Goal: Check status: Check status

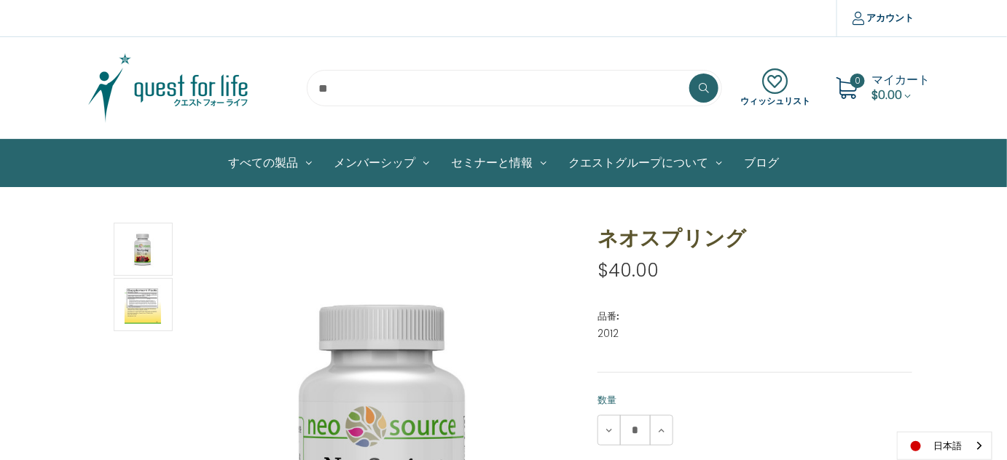
click at [202, 89] on img at bounding box center [168, 88] width 182 height 73
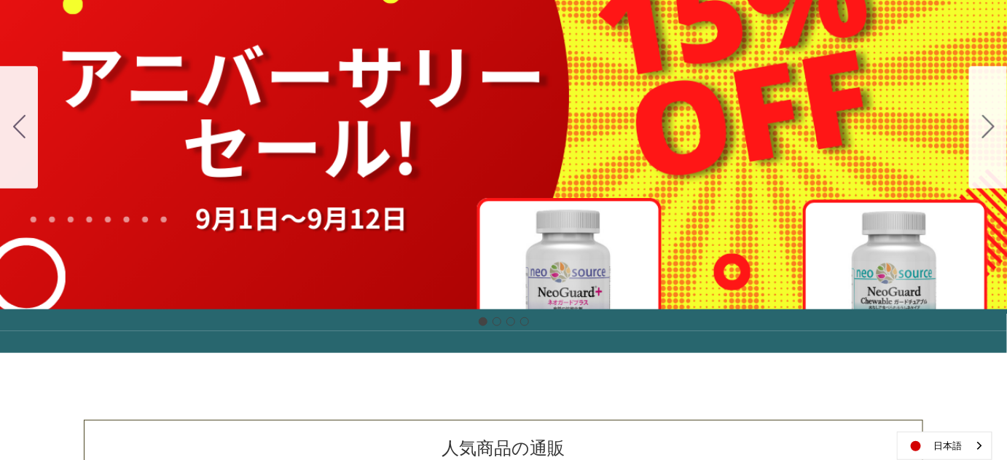
scroll to position [264, 0]
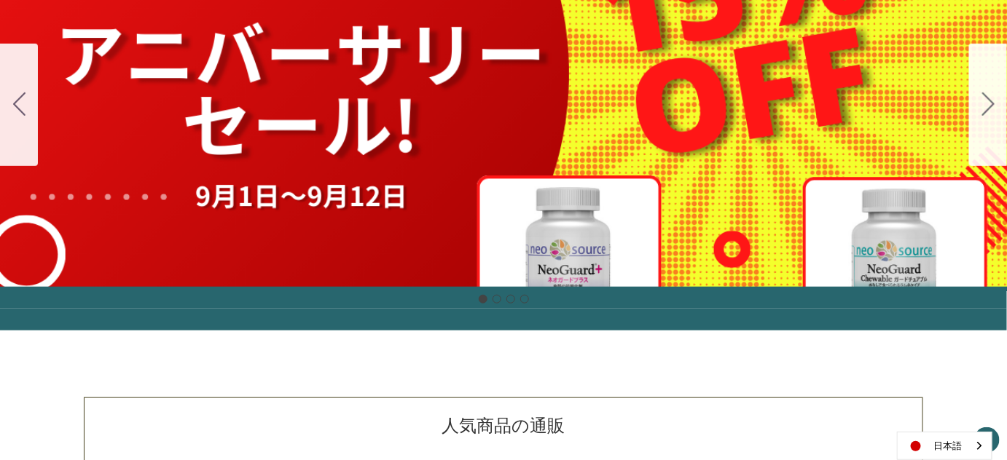
click at [627, 121] on div "細胞プロテクトセット 通常188ドル セール価格160ドル $28 OFF 2025年4月1日～4月30日 12月１日〜23日 販売中" at bounding box center [503, 105] width 1007 height 364
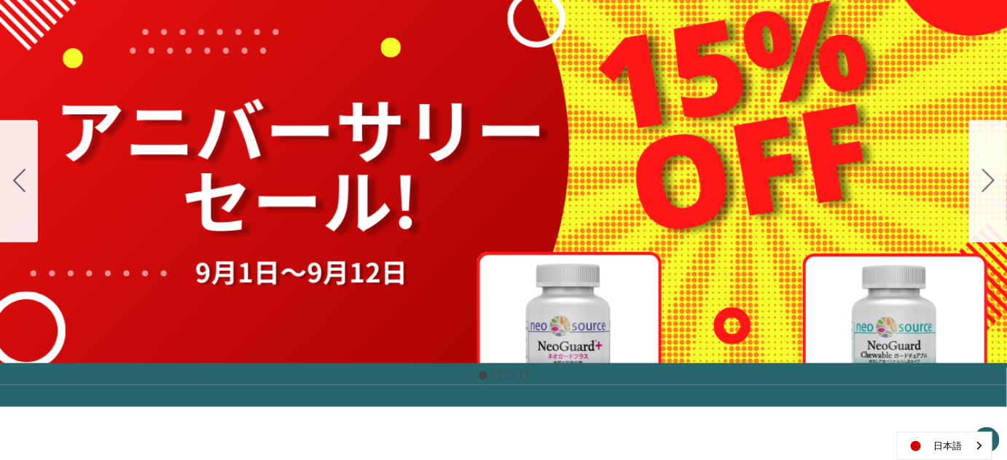
scroll to position [187, 0]
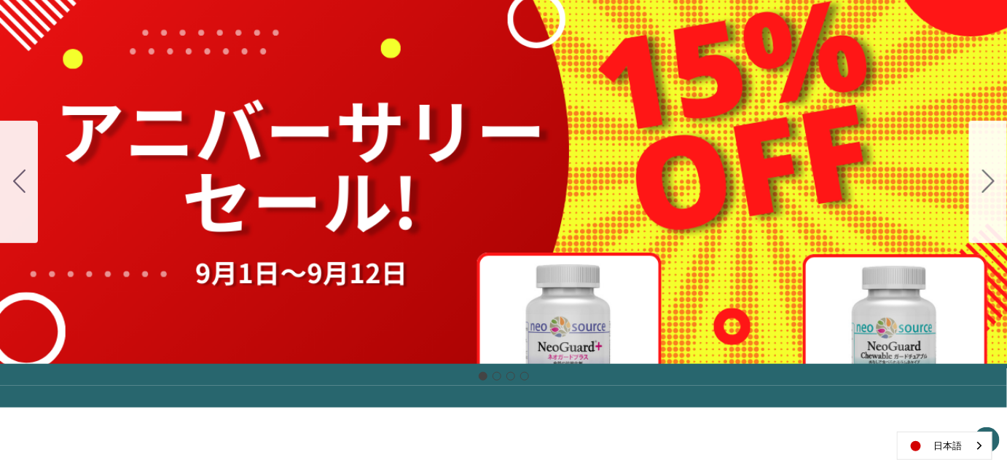
click at [997, 201] on button "Go to slide 2" at bounding box center [988, 182] width 38 height 122
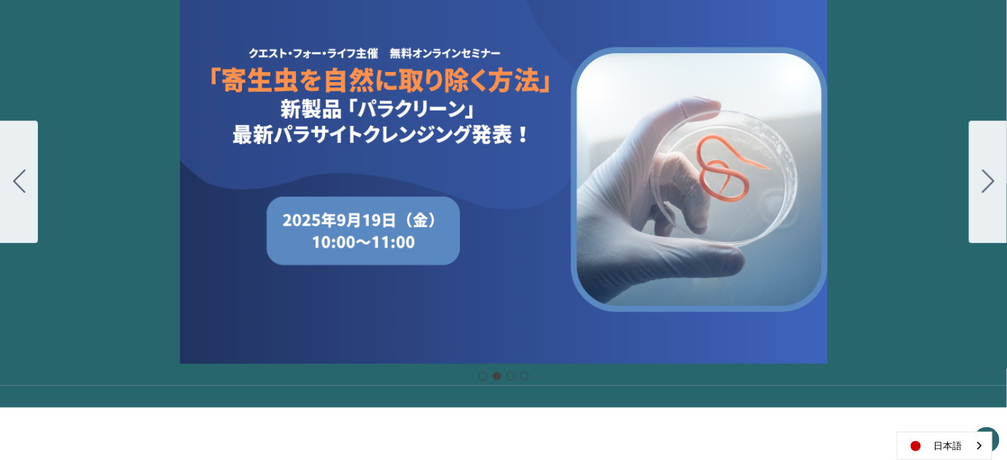
click at [991, 197] on button "Go to slide 3" at bounding box center [988, 182] width 38 height 122
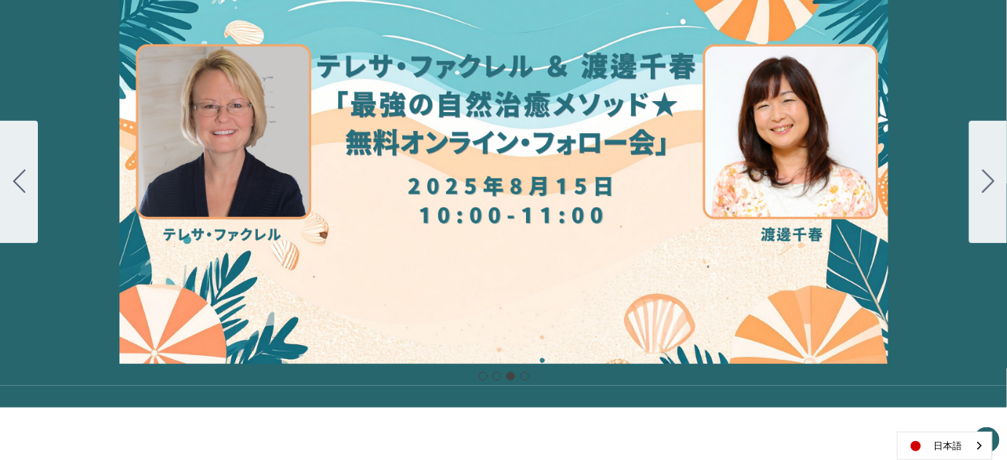
click at [983, 202] on button "Go to slide 4" at bounding box center [988, 182] width 38 height 122
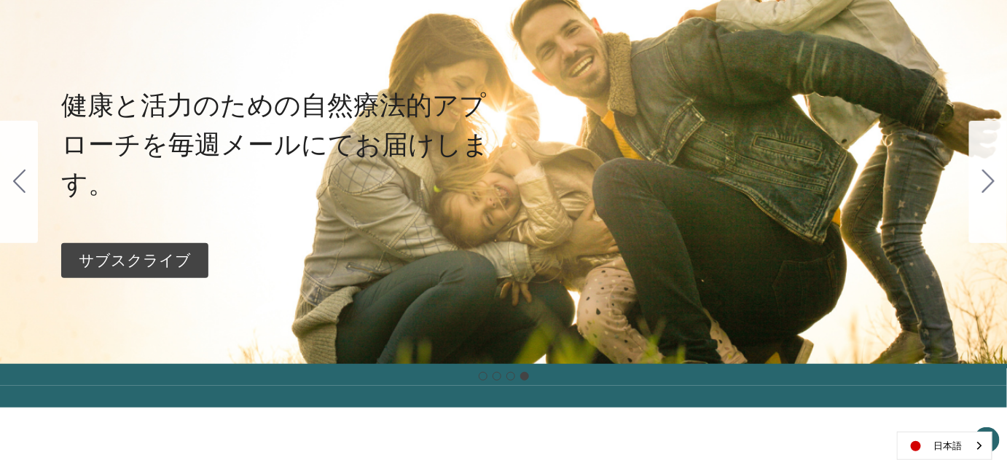
click at [982, 185] on icon "Go to slide 1" at bounding box center [988, 181] width 12 height 23
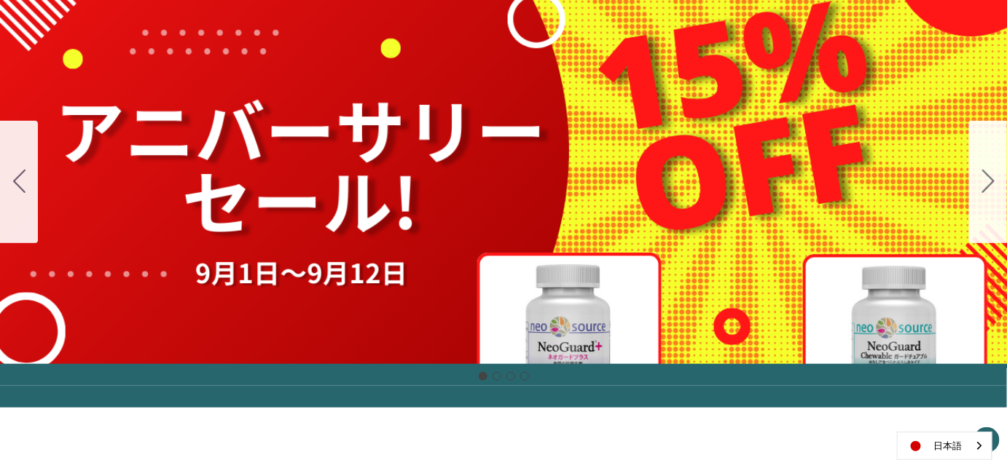
click at [980, 184] on button "Go to slide 2" at bounding box center [988, 182] width 38 height 122
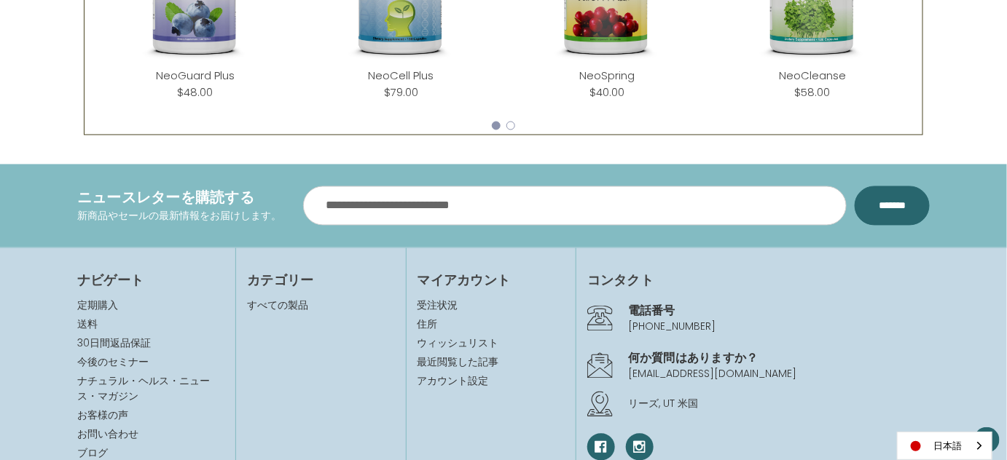
scroll to position [951, 0]
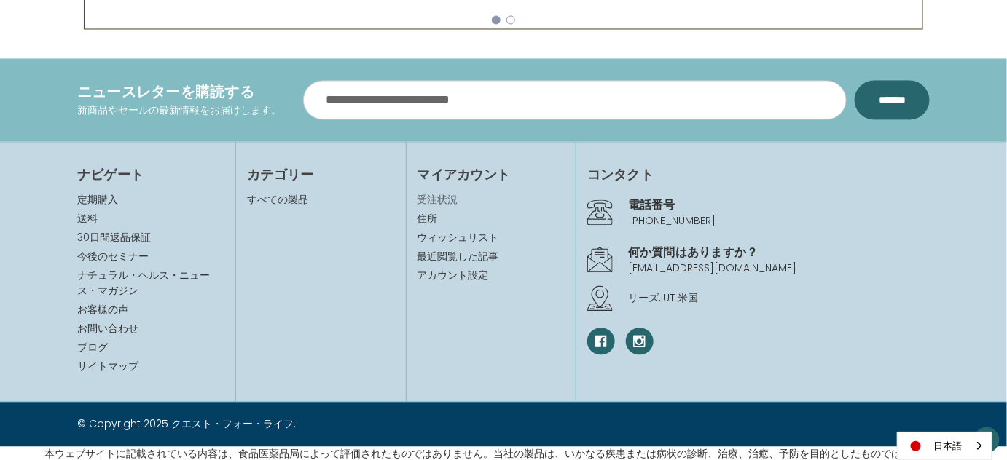
click at [438, 194] on link "受注状況" at bounding box center [490, 199] width 147 height 15
